Goal: Transaction & Acquisition: Purchase product/service

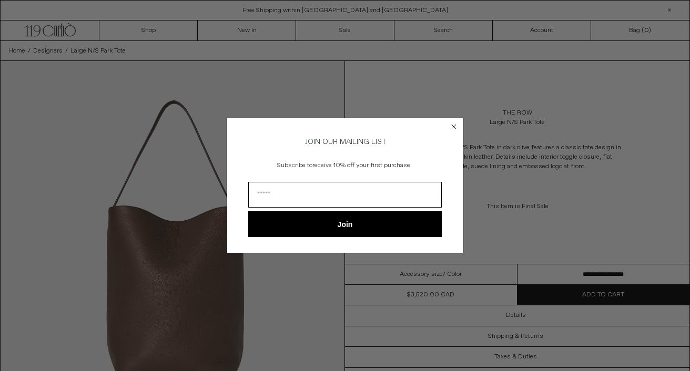
scroll to position [83, 0]
click at [452, 125] on icon "Close dialog" at bounding box center [454, 127] width 4 height 4
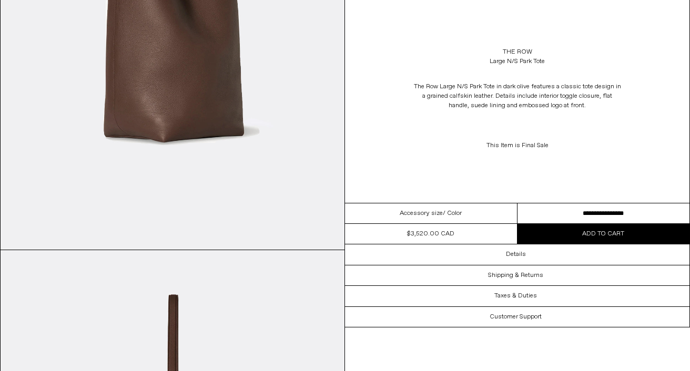
scroll to position [1143, 0]
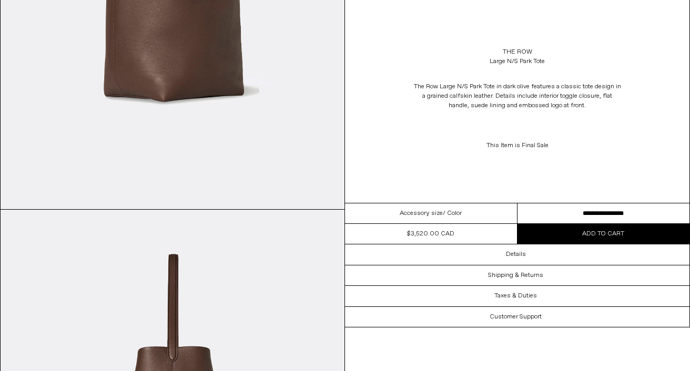
click at [450, 209] on span "/ Color" at bounding box center [452, 213] width 19 height 9
click at [570, 213] on select "**********" at bounding box center [603, 214] width 172 height 21
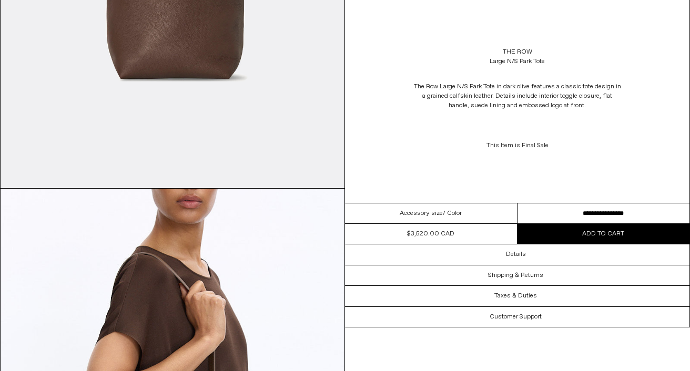
scroll to position [0, 0]
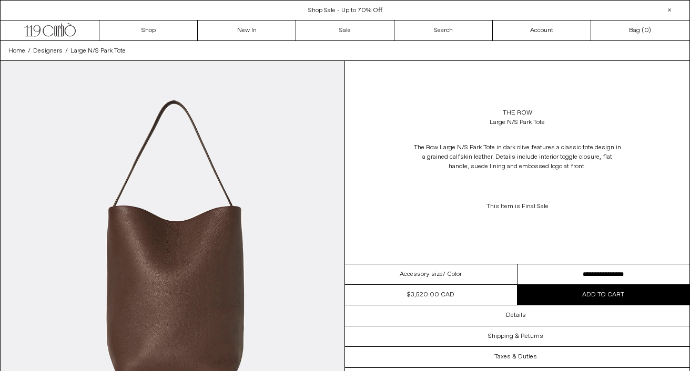
click at [219, 33] on link "New In" at bounding box center [247, 31] width 98 height 20
